Goal: Transaction & Acquisition: Subscribe to service/newsletter

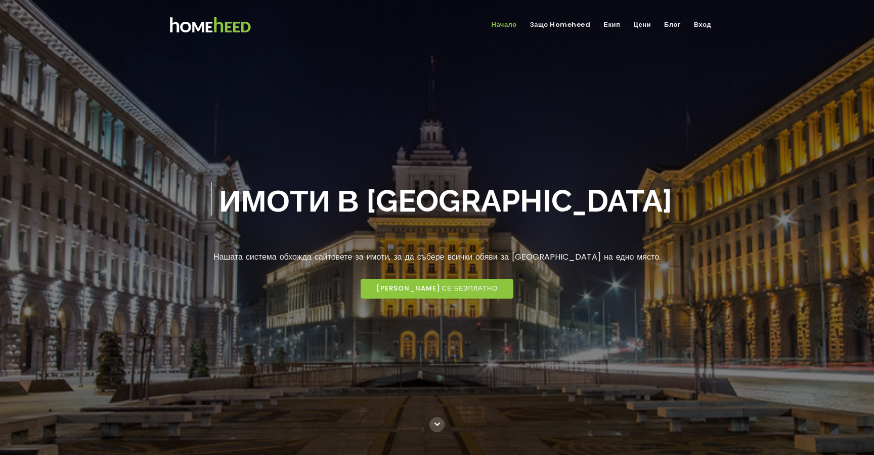
click at [639, 28] on link "Цени" at bounding box center [642, 25] width 26 height 17
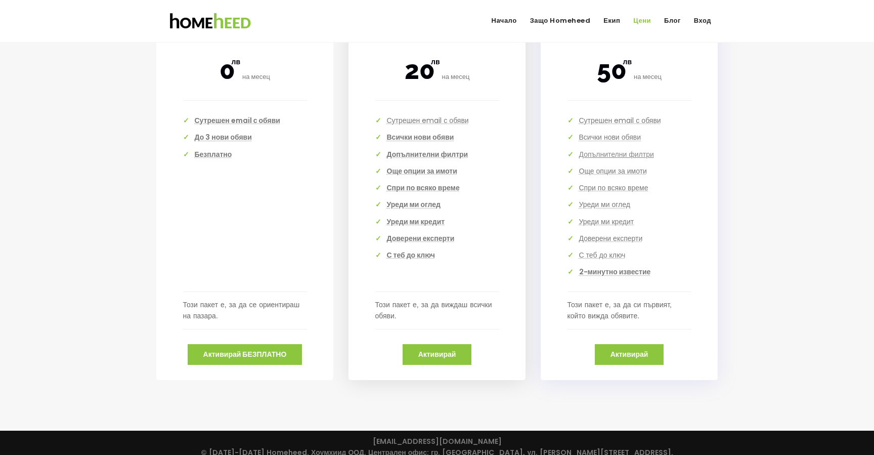
scroll to position [2182, 0]
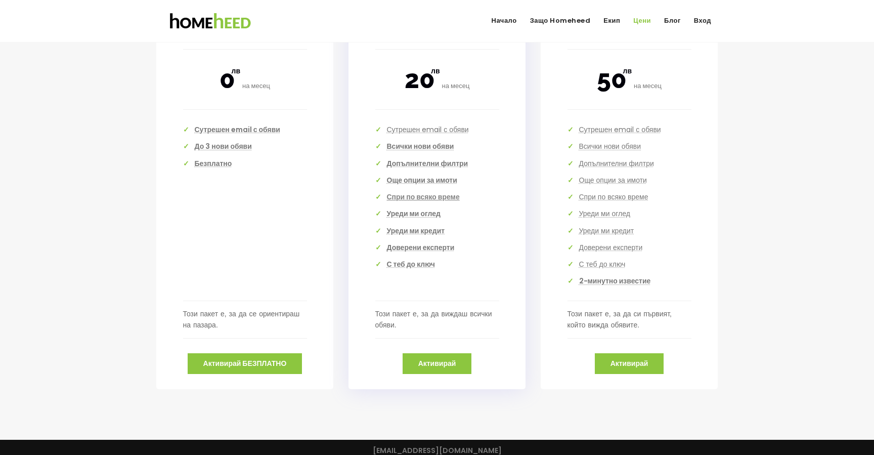
click at [427, 197] on b "Спри по всяко време" at bounding box center [423, 197] width 73 height 10
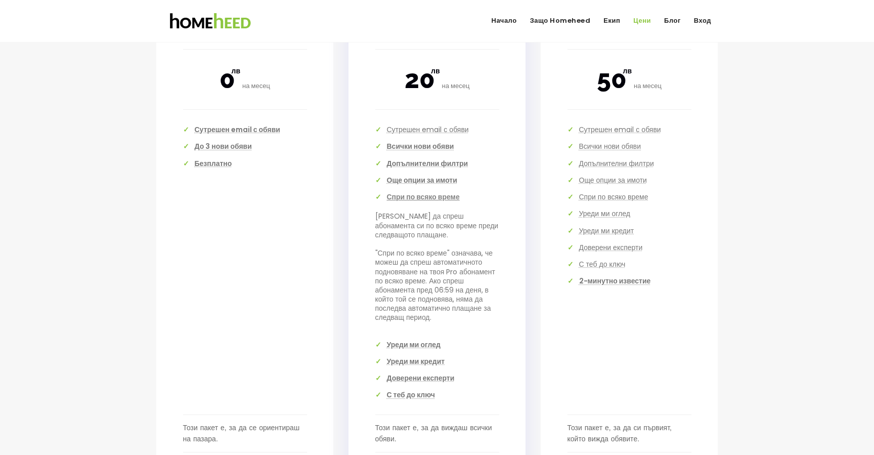
click at [427, 197] on b "Спри по всяко време" at bounding box center [423, 197] width 73 height 10
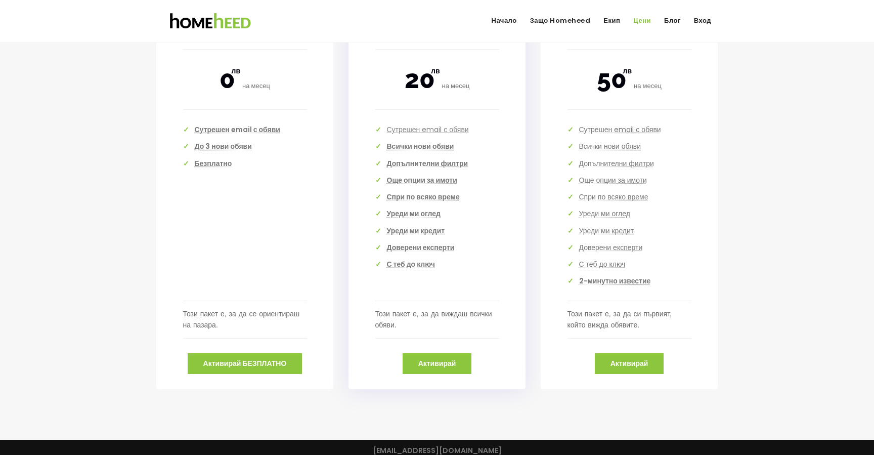
click at [429, 130] on button "Сутрешен email с обяви" at bounding box center [428, 129] width 82 height 9
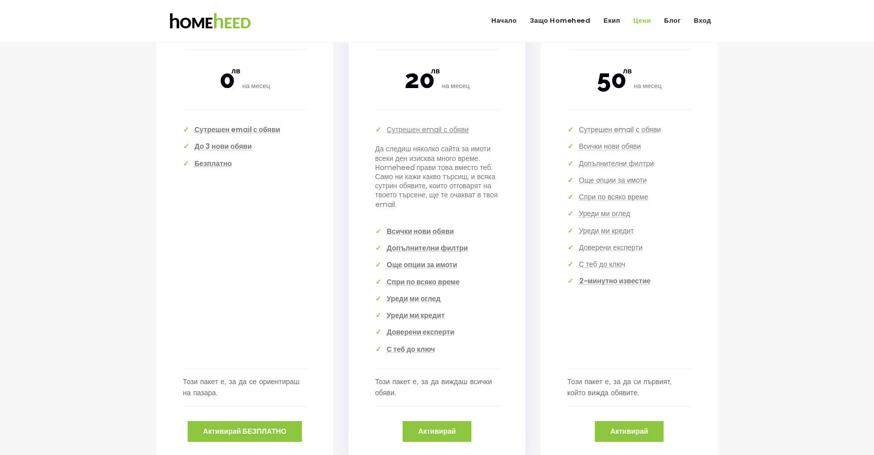
click at [429, 130] on button "Сутрешен email с обяви" at bounding box center [428, 129] width 82 height 9
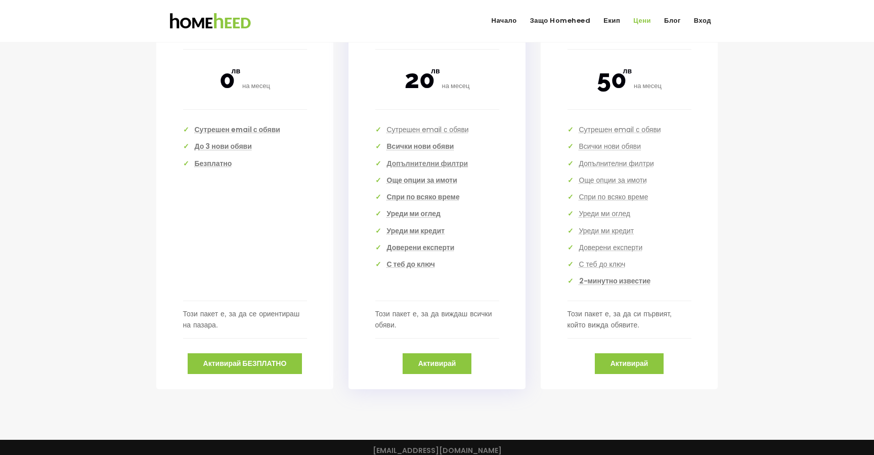
click at [429, 162] on b "Допълнителни филтри" at bounding box center [427, 163] width 81 height 10
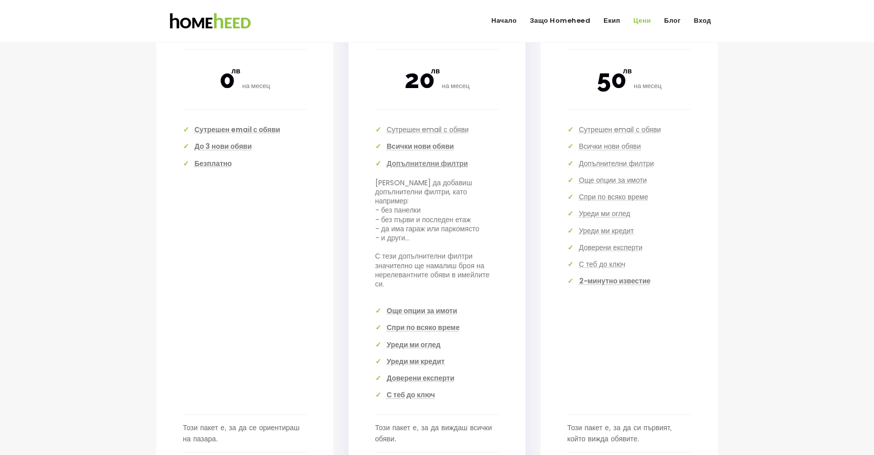
click at [429, 162] on b "Допълнителни филтри" at bounding box center [427, 163] width 81 height 10
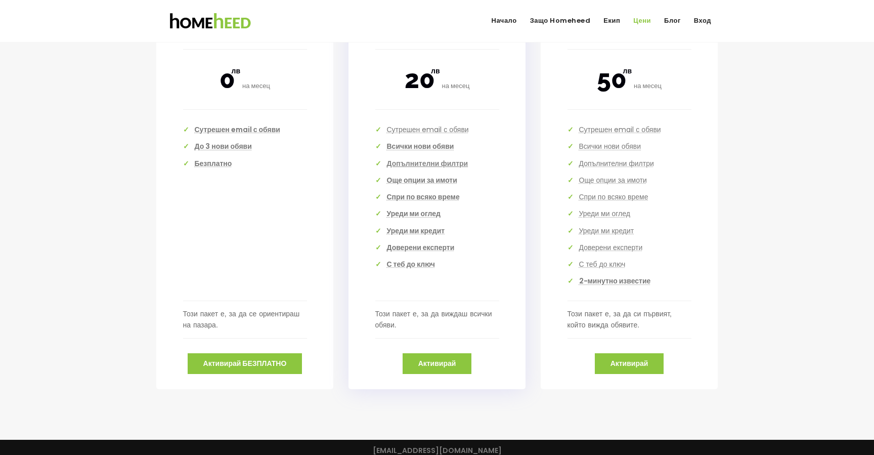
click at [429, 162] on b "Допълнителни филтри" at bounding box center [427, 163] width 81 height 10
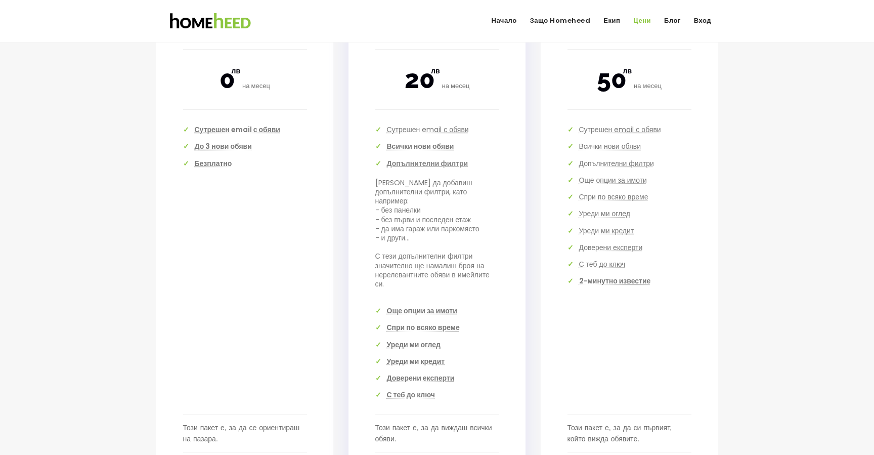
click at [429, 162] on b "Допълнителни филтри" at bounding box center [427, 163] width 81 height 10
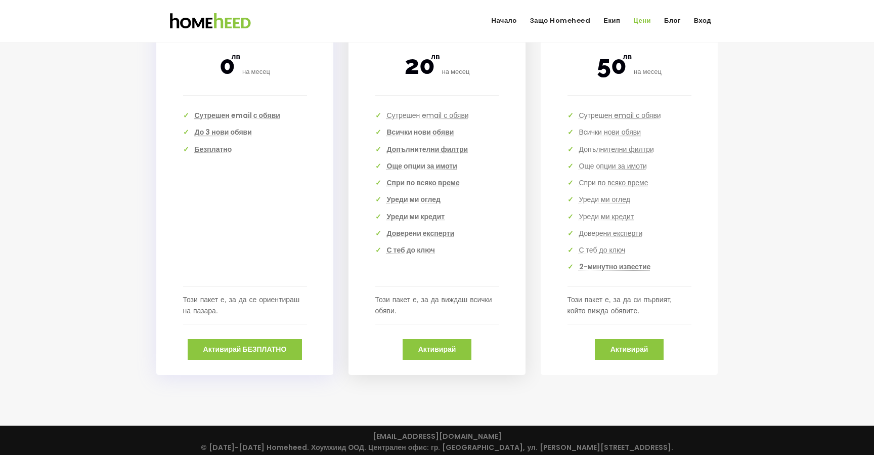
scroll to position [2209, 0]
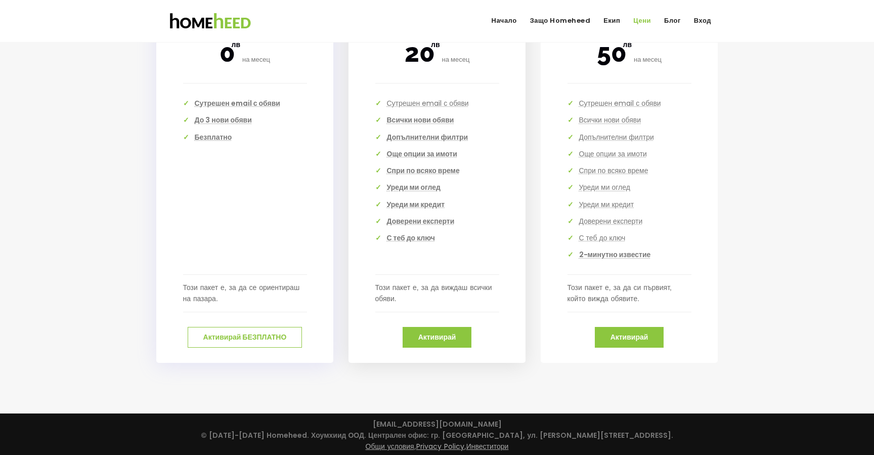
click at [257, 333] on span "Активирай БЕЗПЛАТНО" at bounding box center [244, 336] width 83 height 9
